Goal: Task Accomplishment & Management: Complete application form

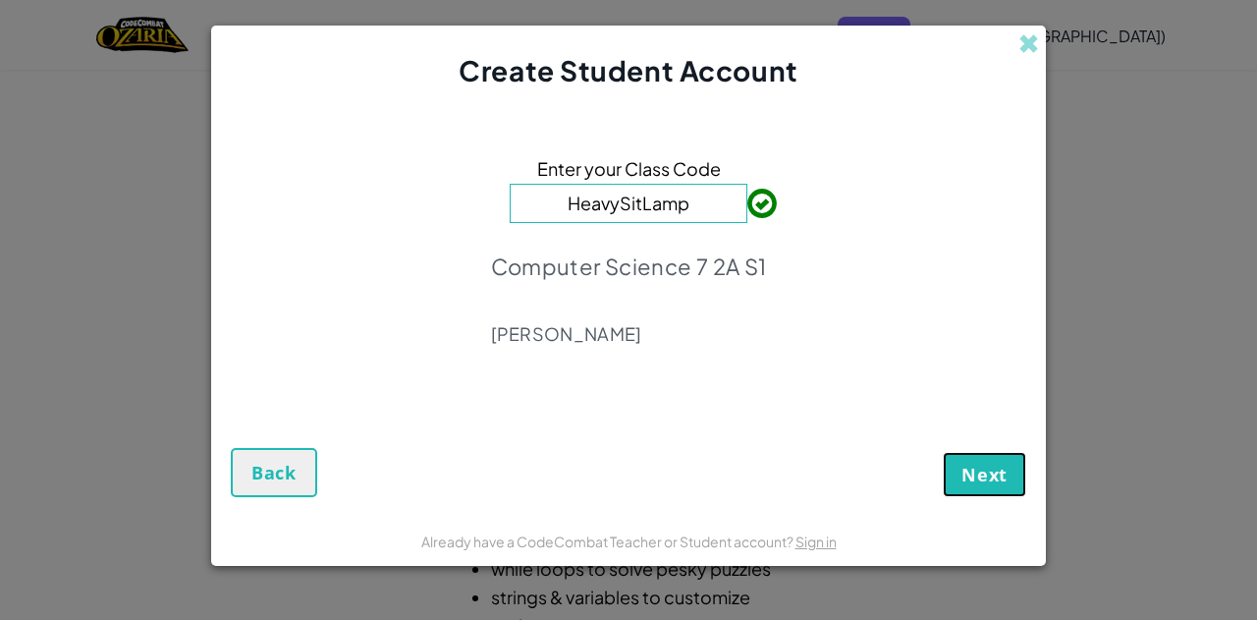
click at [1008, 465] on button "Next" at bounding box center [984, 474] width 83 height 45
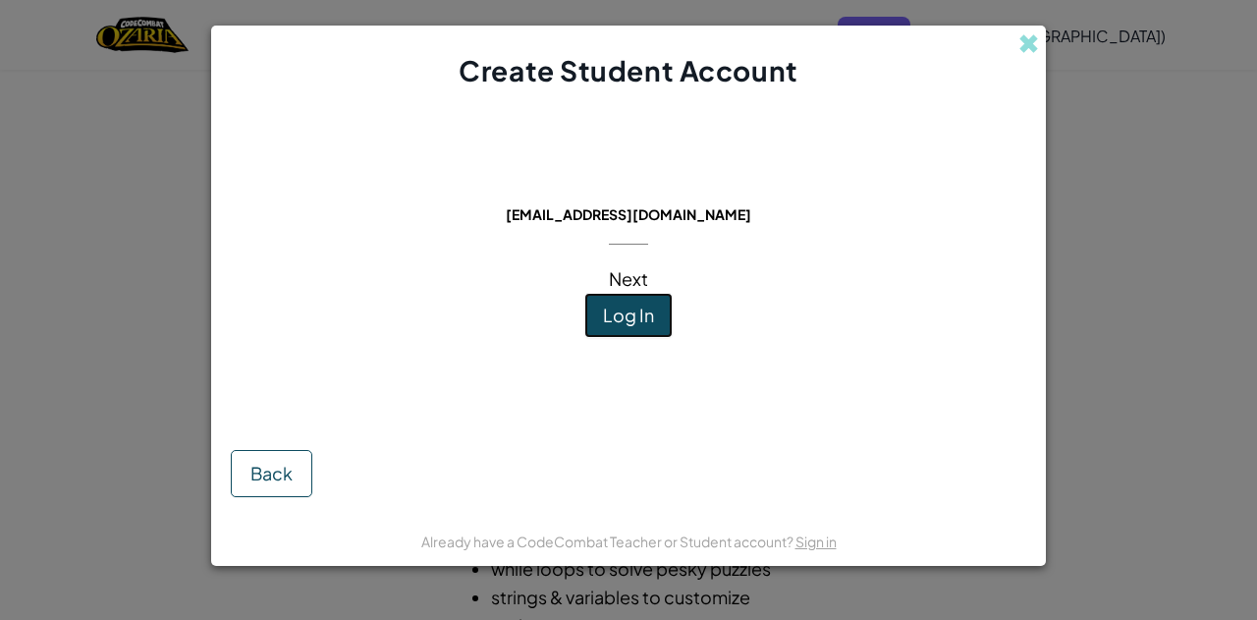
click at [631, 294] on button "Log In" at bounding box center [628, 315] width 88 height 45
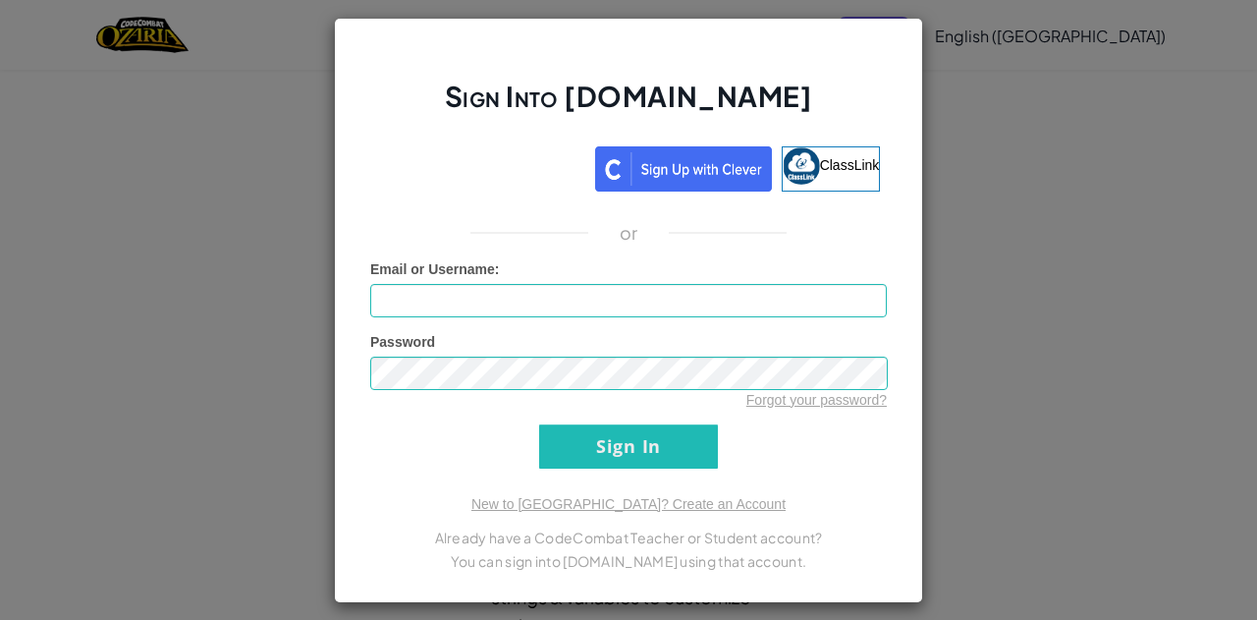
type input "803191"
click at [638, 441] on input "Sign In" at bounding box center [628, 446] width 179 height 44
